Goal: Find specific page/section: Find specific page/section

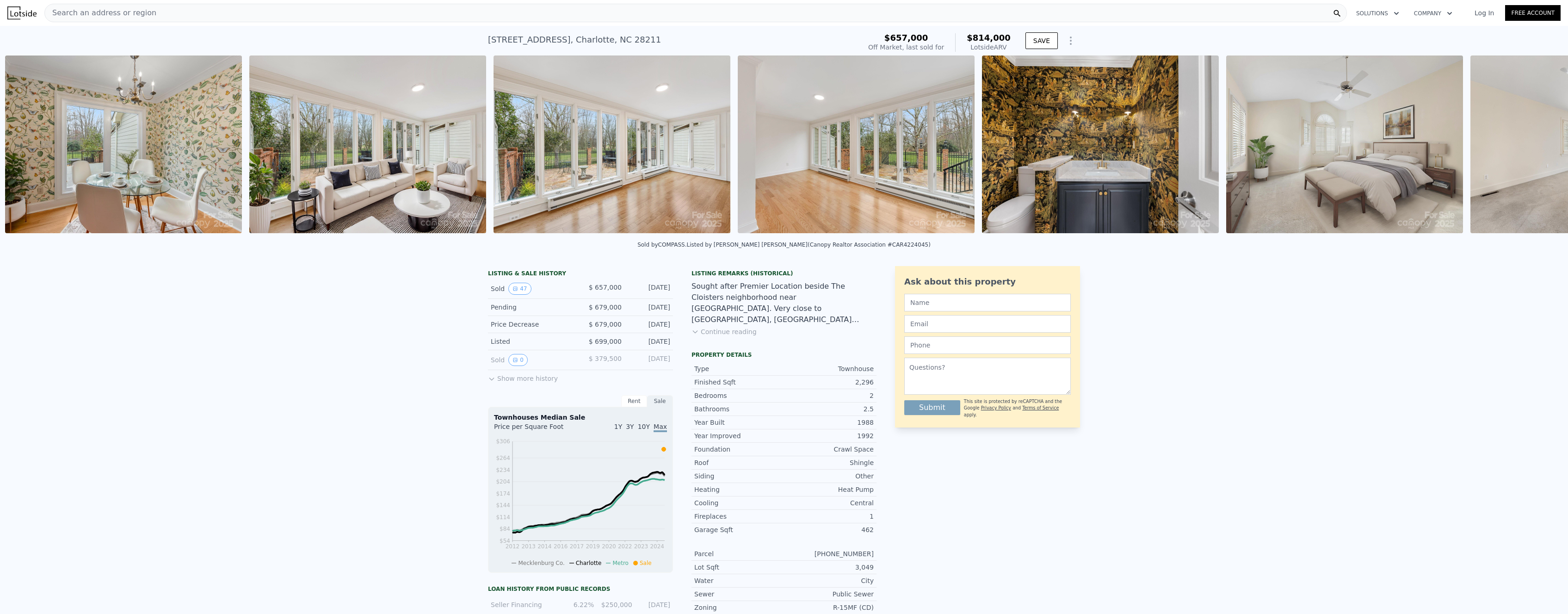
scroll to position [0, 5308]
click at [635, 177] on img at bounding box center [611, 144] width 237 height 178
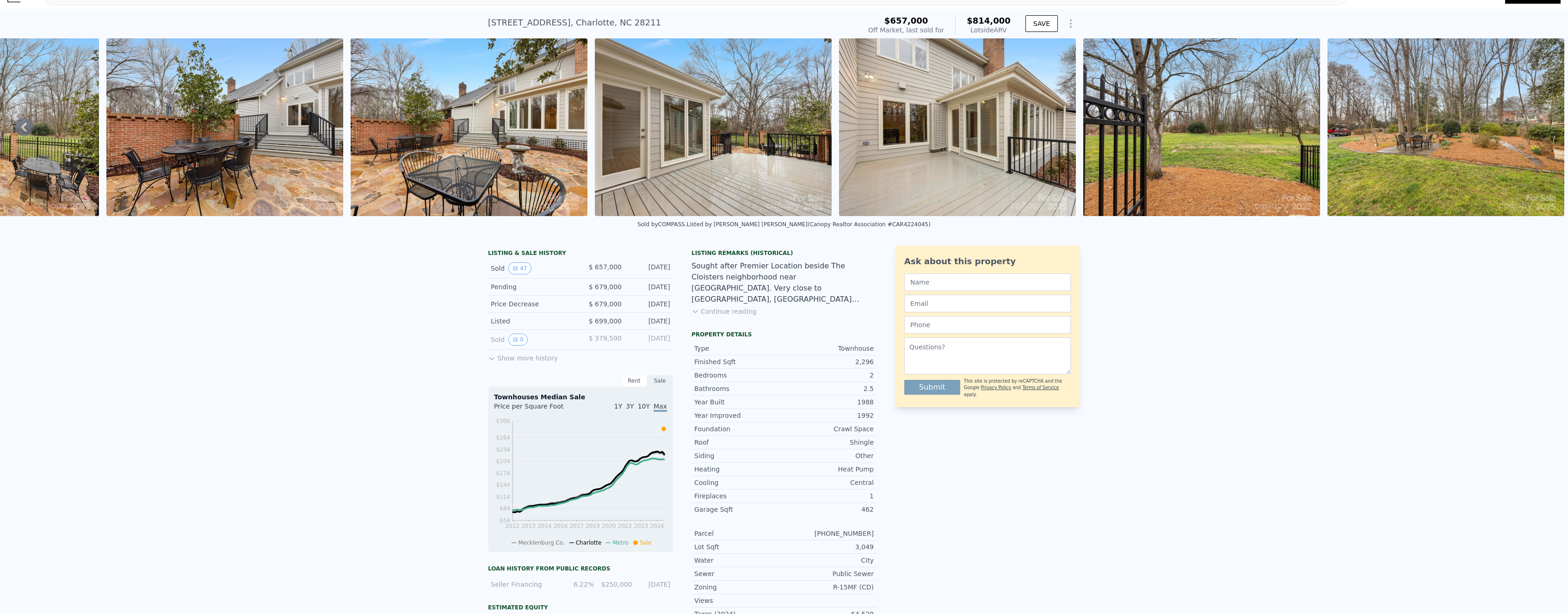
scroll to position [23, 0]
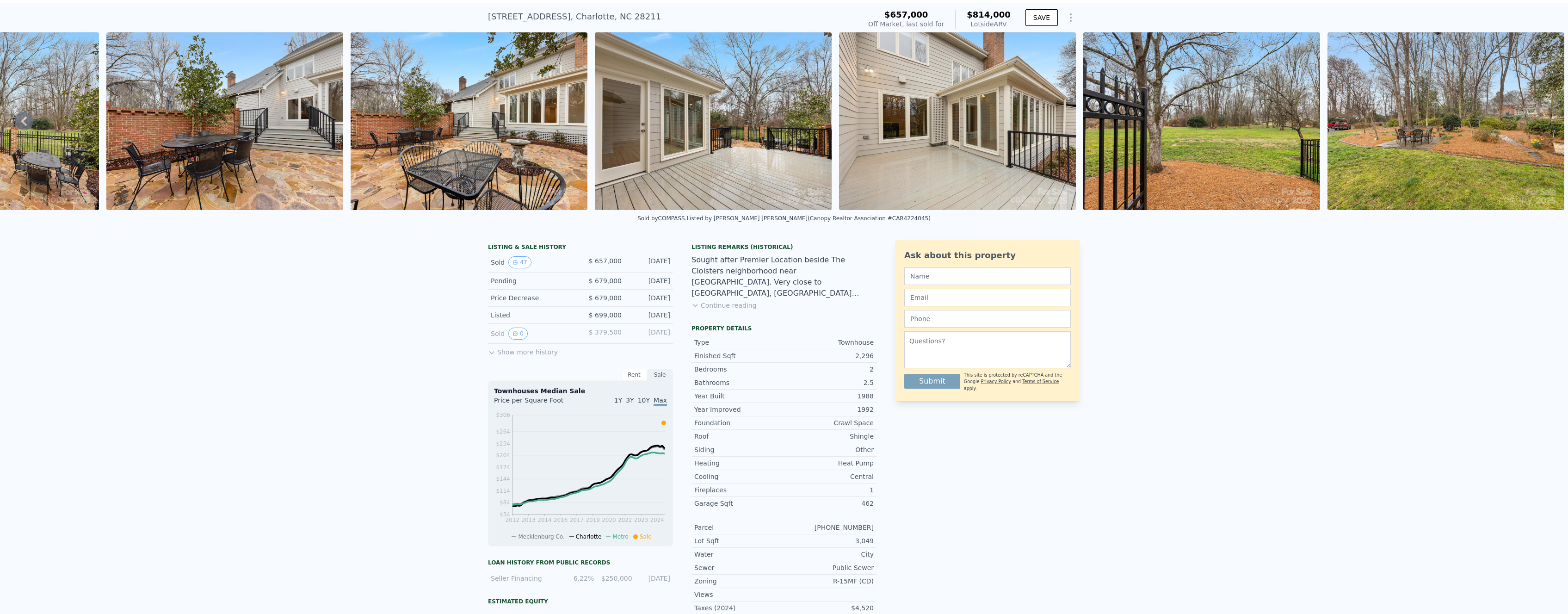
click at [741, 317] on div "Listing Remarks (Historical) Sought after Premier Location beside The Cloisters…" at bounding box center [784, 283] width 185 height 78
click at [741, 310] on button "Continue reading" at bounding box center [724, 305] width 65 height 9
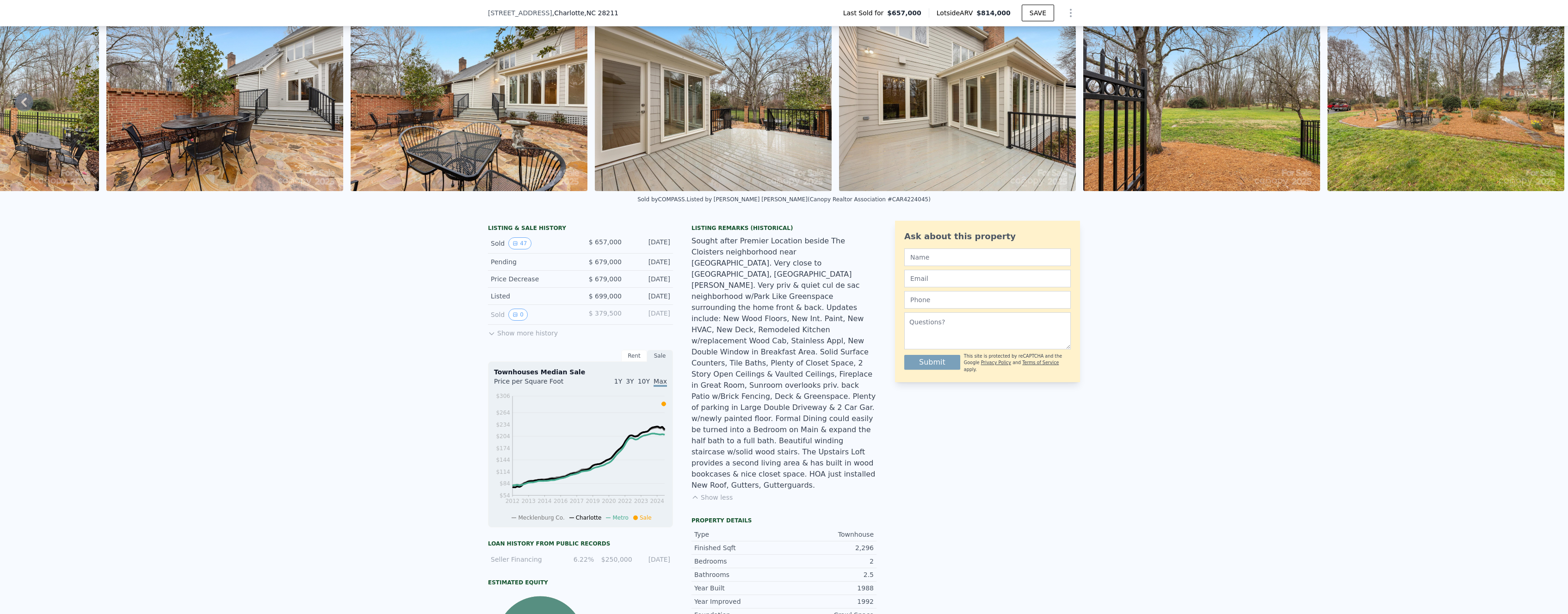
scroll to position [0, 0]
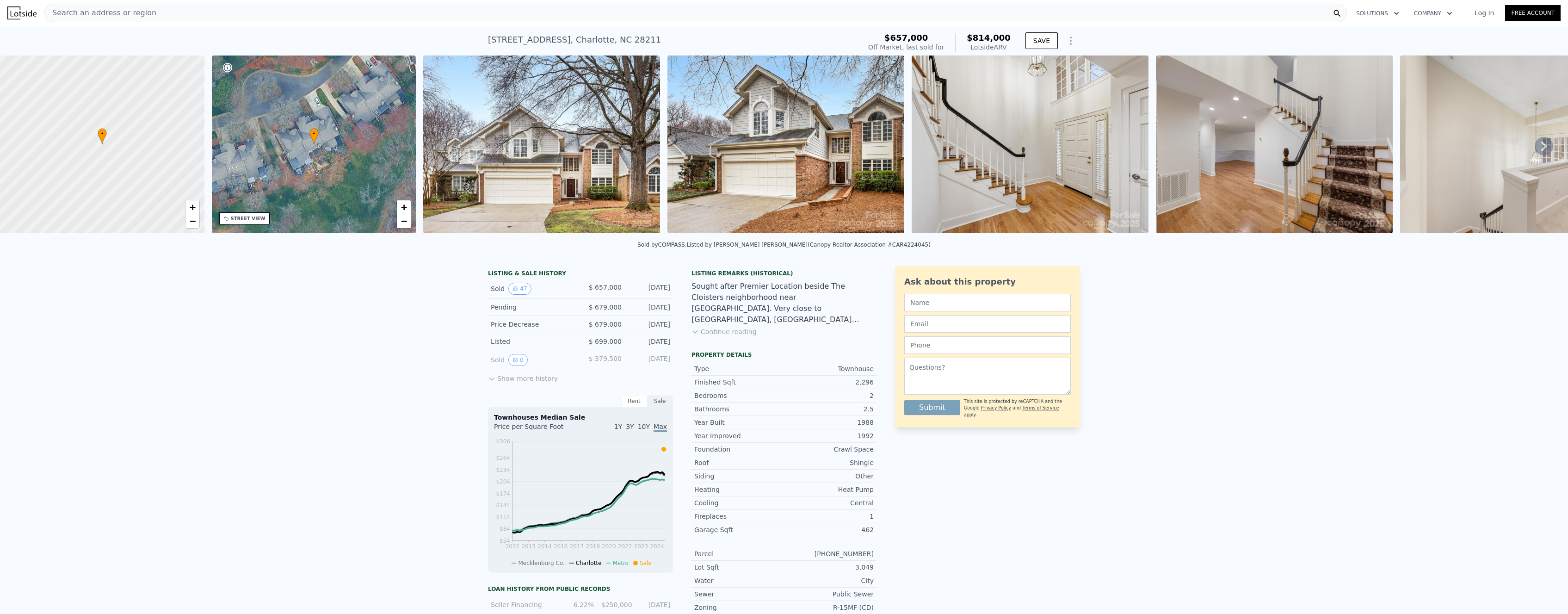
click at [1069, 37] on icon "Show Options" at bounding box center [1071, 41] width 11 height 11
click at [324, 11] on div "Search an address or region" at bounding box center [696, 13] width 1303 height 18
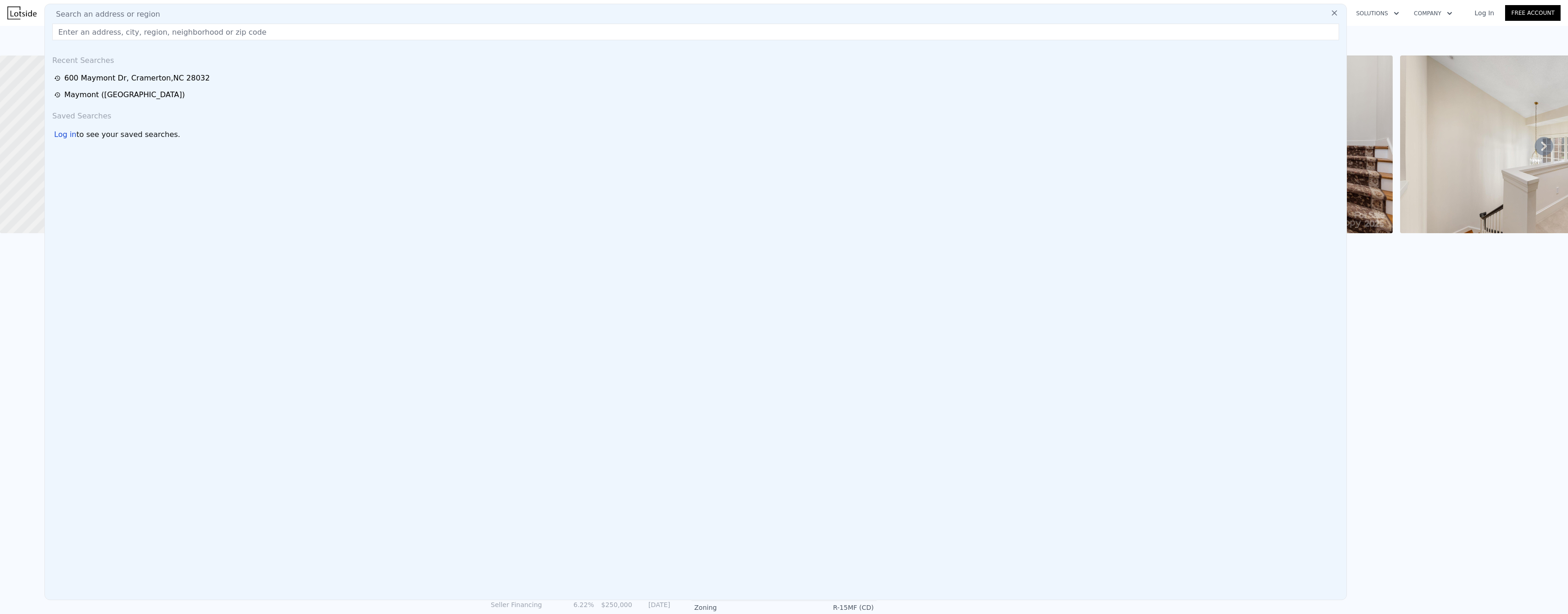
type input "5"
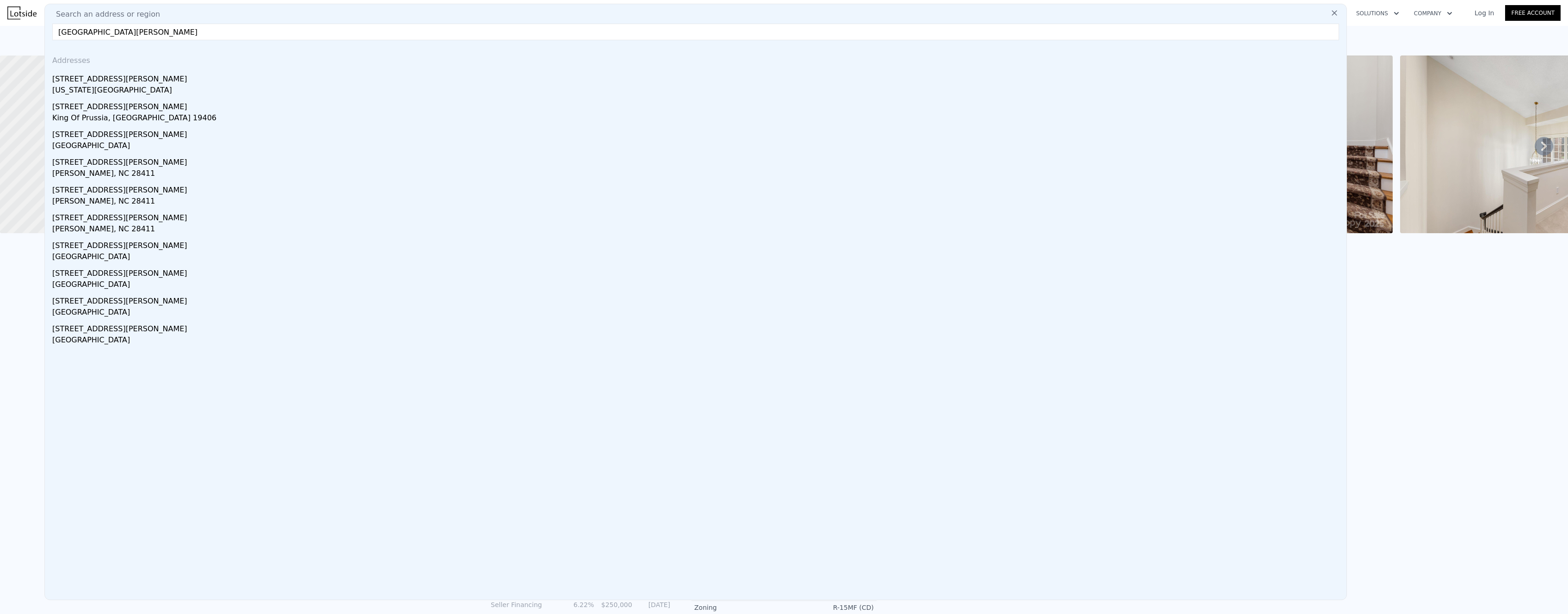
type input "[GEOGRAPHIC_DATA][PERSON_NAME]"
click at [107, 138] on div "[STREET_ADDRESS][PERSON_NAME]" at bounding box center [698, 133] width 1290 height 15
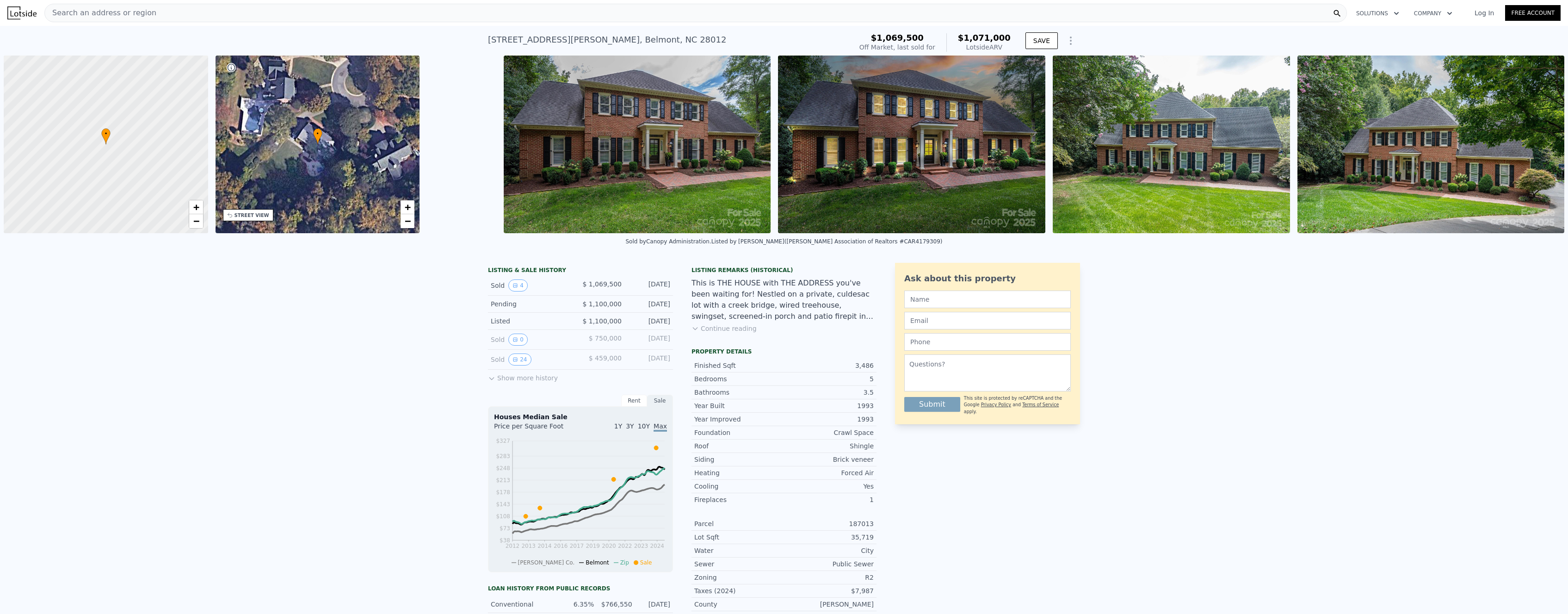
click at [833, 168] on img at bounding box center [911, 144] width 267 height 178
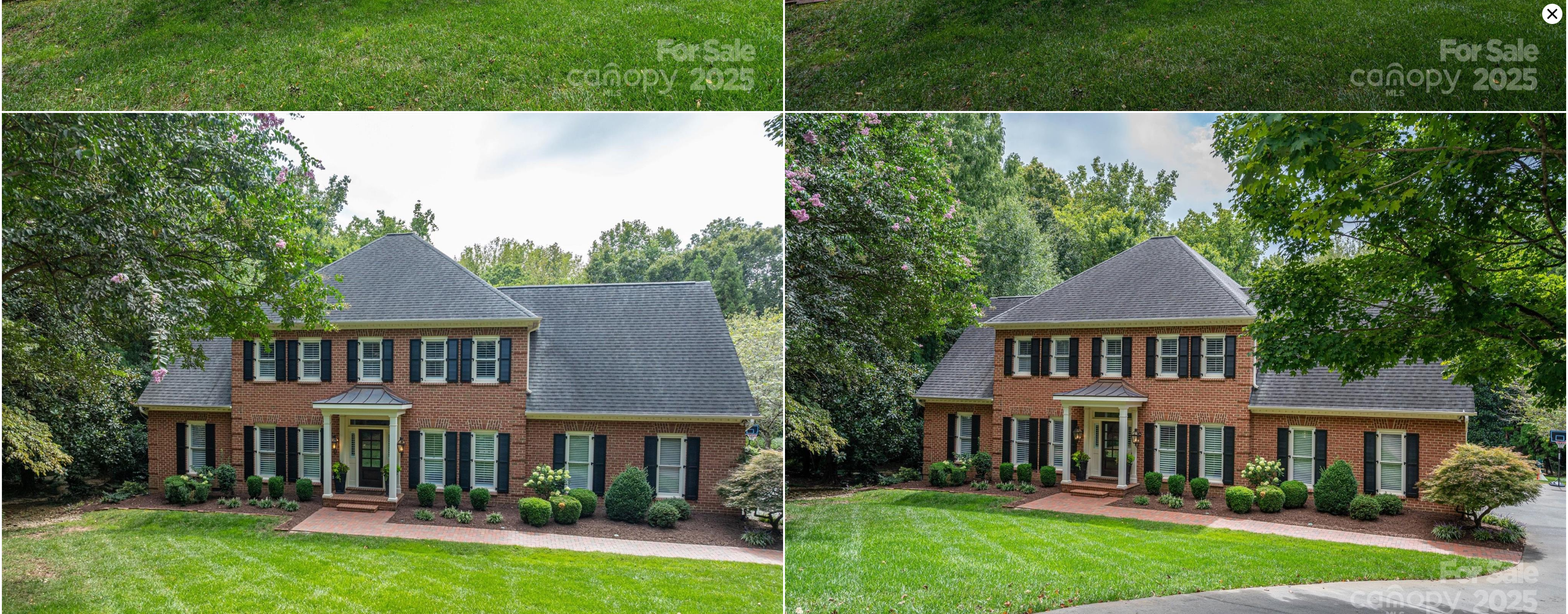
scroll to position [488, 0]
